Goal: Use online tool/utility: Utilize a website feature to perform a specific function

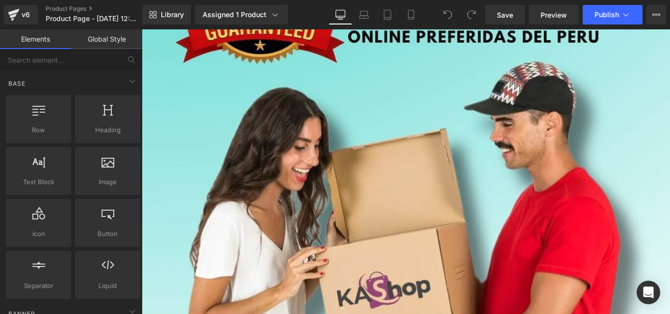
scroll to position [9075, 0]
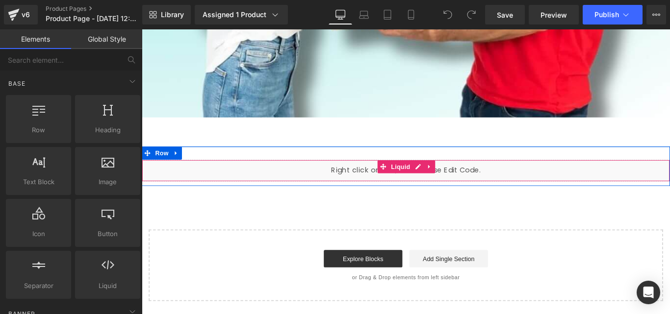
click at [377, 192] on div "Liquid" at bounding box center [438, 188] width 593 height 25
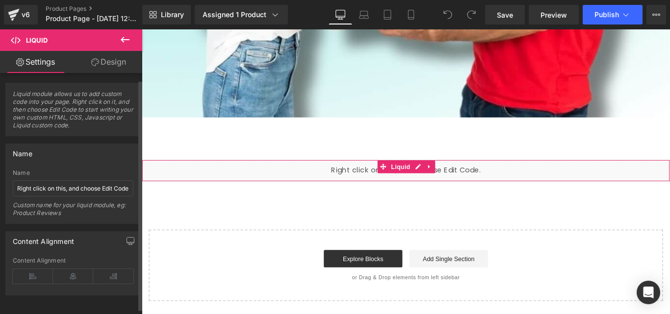
scroll to position [9, 0]
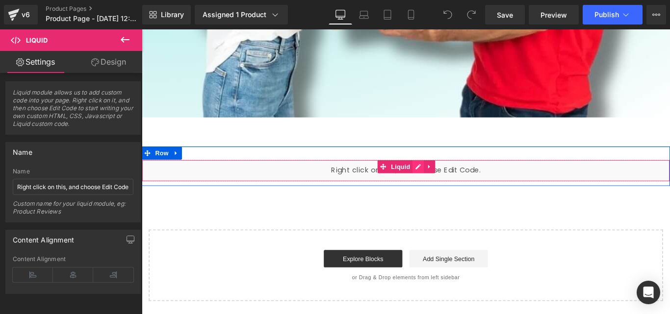
click at [450, 180] on div "Liquid" at bounding box center [438, 188] width 593 height 25
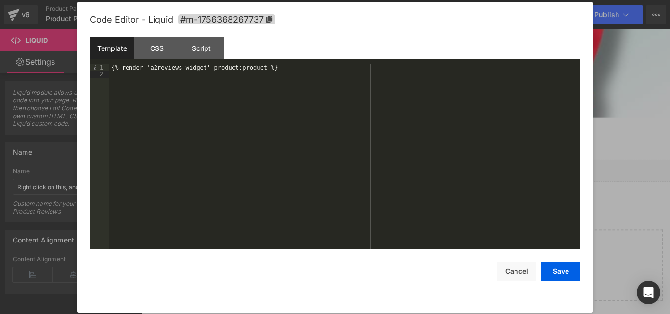
drag, startPoint x: 267, startPoint y: 74, endPoint x: 133, endPoint y: 75, distance: 133.3
click at [133, 75] on div "{% render 'a2reviews-widget' product:product %}" at bounding box center [344, 163] width 471 height 199
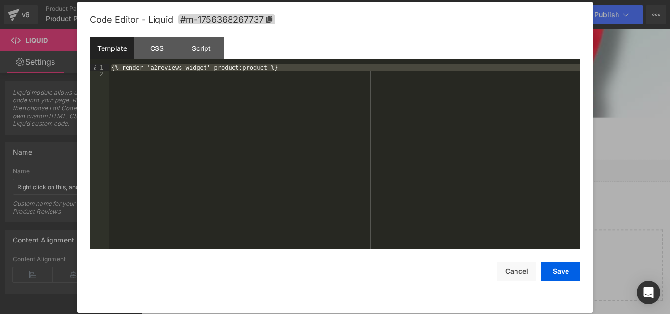
drag, startPoint x: 216, startPoint y: 76, endPoint x: 124, endPoint y: 60, distance: 93.0
click at [124, 60] on div "Template CSS Script Data 1 2 {% render 'a2reviews-widget' product:product %} XX…" at bounding box center [335, 143] width 490 height 212
click at [269, 17] on icon at bounding box center [269, 19] width 6 height 7
click at [151, 45] on div "CSS" at bounding box center [156, 48] width 45 height 22
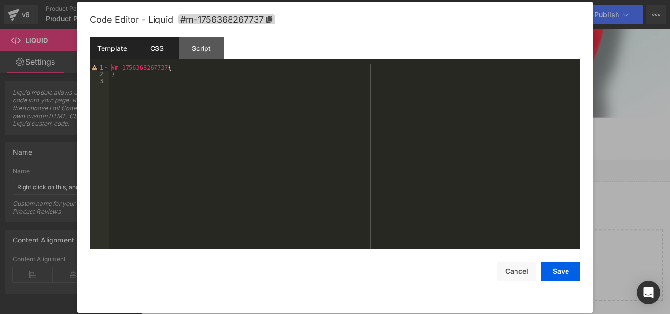
click at [118, 47] on div "Template" at bounding box center [112, 48] width 45 height 22
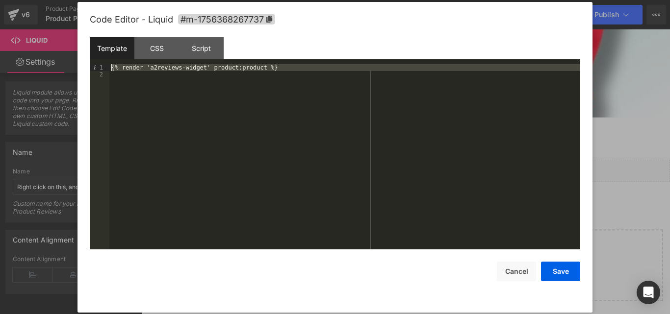
drag, startPoint x: 285, startPoint y: 75, endPoint x: 71, endPoint y: 65, distance: 214.4
click at [71, 65] on body "You are previewing how the will restyle your page. You can not edit Elements in…" at bounding box center [335, 157] width 670 height 314
click at [211, 50] on div "Script" at bounding box center [201, 48] width 45 height 22
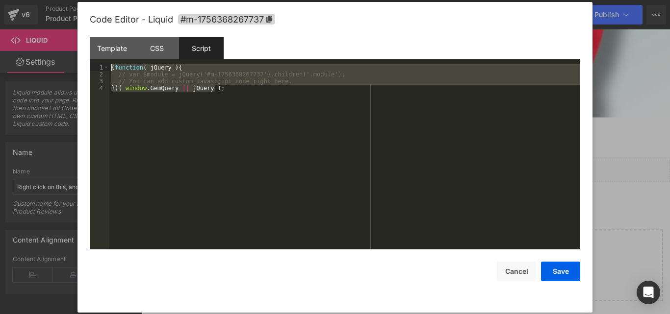
drag, startPoint x: 232, startPoint y: 101, endPoint x: 102, endPoint y: 64, distance: 135.3
click at [102, 64] on pre "1 2 3 4 ( function ( jQuery ) { // var $module = jQuery('#m-1756368267737').chi…" at bounding box center [335, 156] width 490 height 185
click at [169, 49] on div "CSS" at bounding box center [156, 48] width 45 height 22
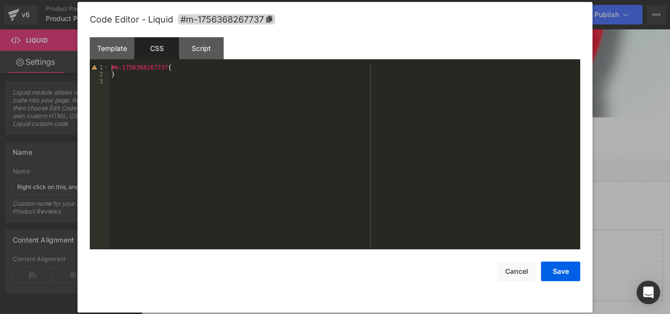
click at [176, 99] on div "#m-1756368267737 { }" at bounding box center [344, 163] width 471 height 199
click at [522, 271] on button "Cancel" at bounding box center [516, 272] width 39 height 20
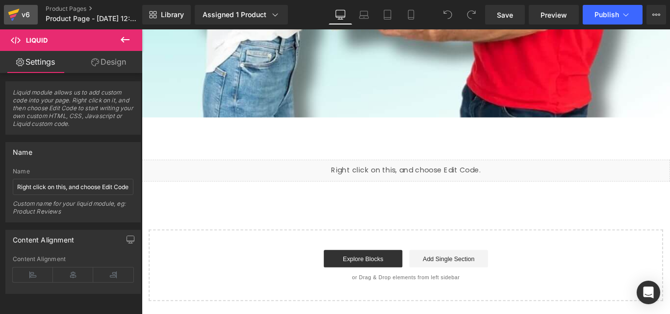
click at [23, 5] on link "v6" at bounding box center [21, 15] width 34 height 20
